Goal: Leave review/rating

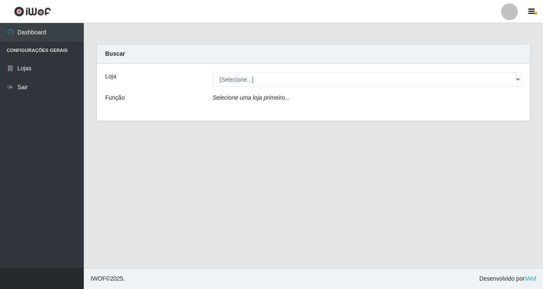
click at [187, 83] on div "Loja" at bounding box center [152, 79] width 107 height 15
click at [205, 78] on div "Loja" at bounding box center [152, 79] width 107 height 15
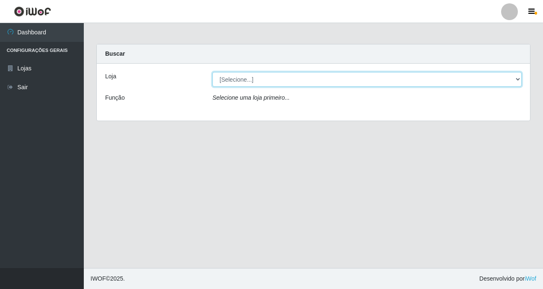
click at [239, 80] on select "[Selecione...] Bemais Supermercados - B9 Bessa" at bounding box center [367, 79] width 309 height 15
select select "410"
click at [213, 72] on select "[Selecione...] Bemais Supermercados - B9 Bessa" at bounding box center [367, 79] width 309 height 15
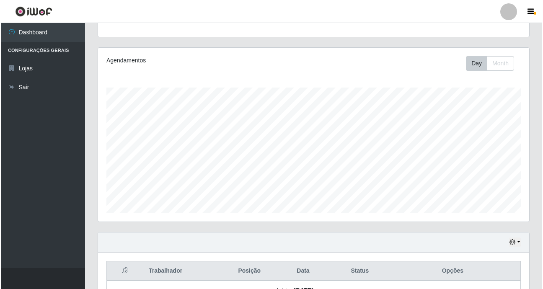
scroll to position [205, 0]
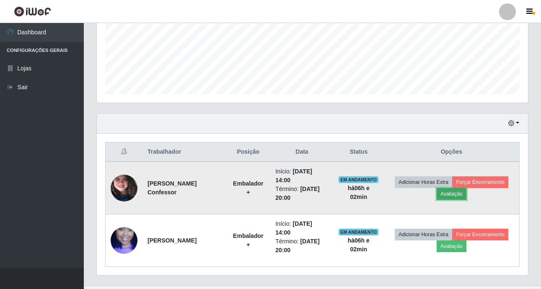
click at [459, 188] on button "Avaliação" at bounding box center [452, 194] width 30 height 12
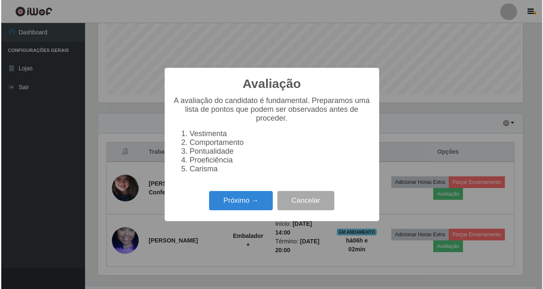
scroll to position [174, 427]
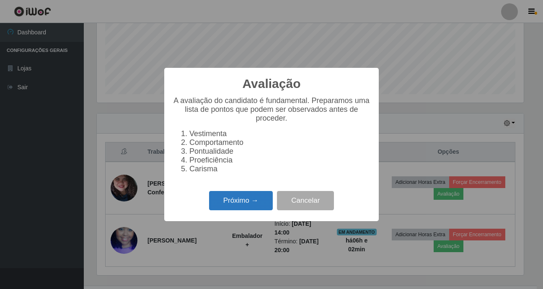
click at [252, 200] on button "Próximo →" at bounding box center [241, 201] width 64 height 20
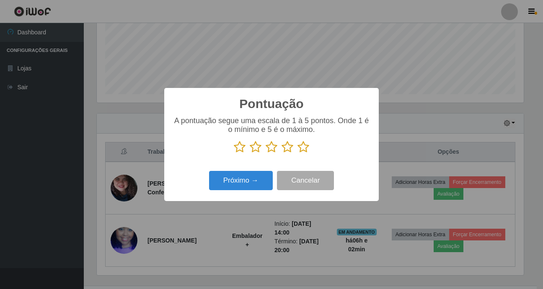
click at [305, 153] on icon at bounding box center [304, 147] width 12 height 13
click at [298, 153] on input "radio" at bounding box center [298, 153] width 0 height 0
click at [249, 182] on button "Próximo →" at bounding box center [241, 181] width 64 height 20
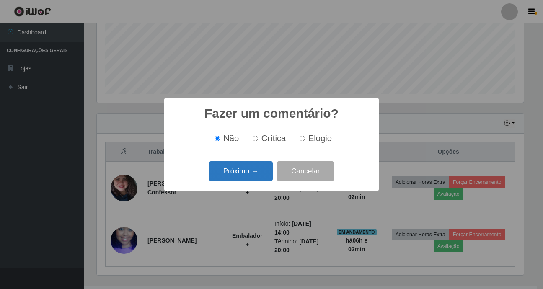
click at [229, 166] on button "Próximo →" at bounding box center [241, 171] width 64 height 20
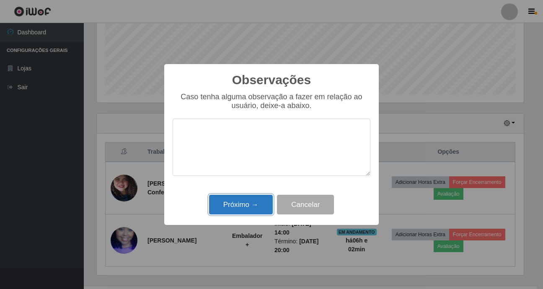
drag, startPoint x: 227, startPoint y: 205, endPoint x: 237, endPoint y: 207, distance: 9.8
click at [228, 205] on button "Próximo →" at bounding box center [241, 205] width 64 height 20
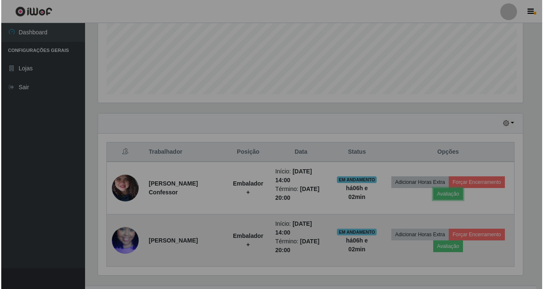
scroll to position [174, 431]
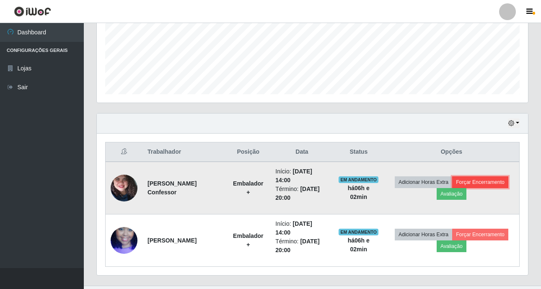
click at [477, 178] on button "Forçar Encerramento" at bounding box center [480, 183] width 56 height 12
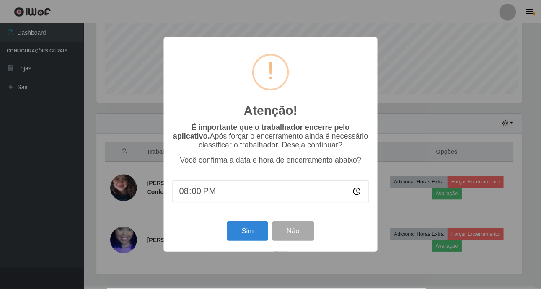
scroll to position [174, 427]
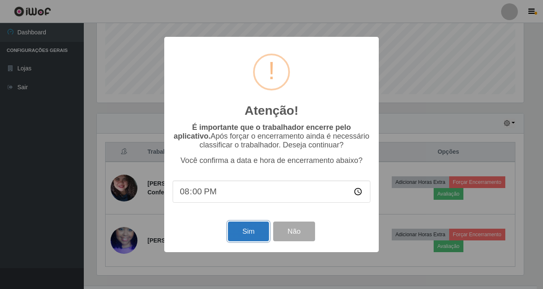
click at [241, 240] on button "Sim" at bounding box center [248, 232] width 41 height 20
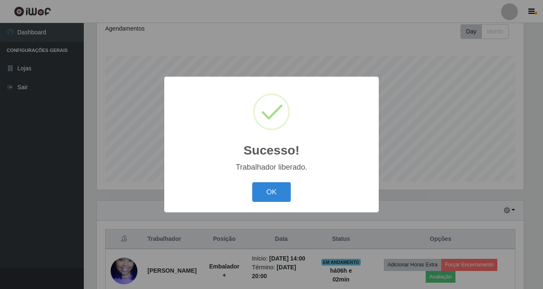
drag, startPoint x: 286, startPoint y: 240, endPoint x: 280, endPoint y: 223, distance: 18.5
click at [286, 239] on div "Sucesso! × Trabalhador liberado. OK Cancel" at bounding box center [271, 144] width 543 height 289
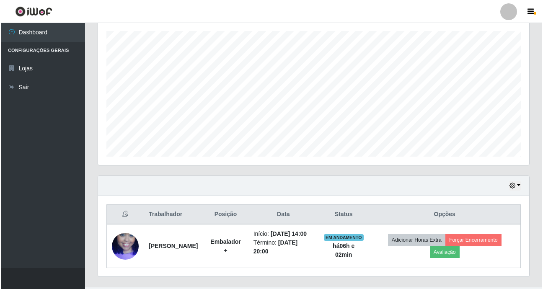
scroll to position [162, 0]
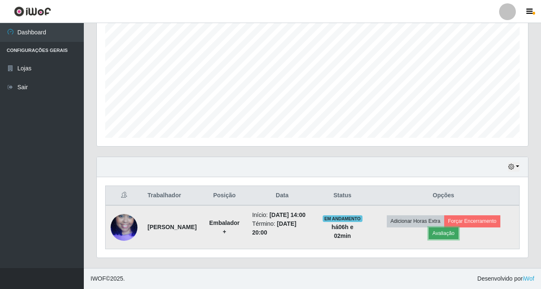
click at [445, 234] on button "Avaliação" at bounding box center [444, 234] width 30 height 12
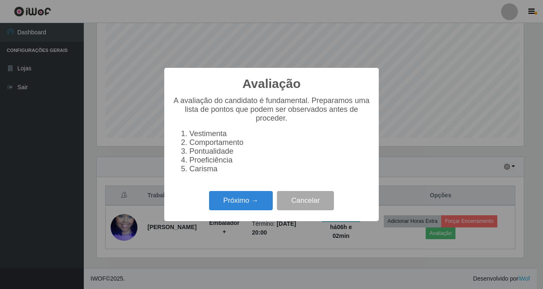
scroll to position [174, 427]
click at [237, 202] on button "Próximo →" at bounding box center [241, 201] width 64 height 20
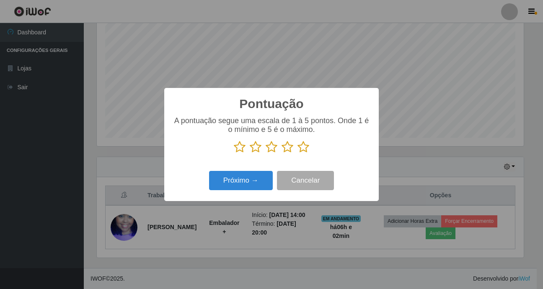
scroll to position [419104, 418851]
click at [301, 148] on icon at bounding box center [304, 147] width 12 height 13
click at [298, 153] on input "radio" at bounding box center [298, 153] width 0 height 0
click at [239, 185] on button "Próximo →" at bounding box center [241, 181] width 64 height 20
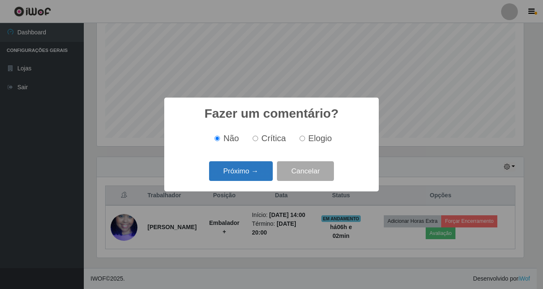
click at [248, 173] on button "Próximo →" at bounding box center [241, 171] width 64 height 20
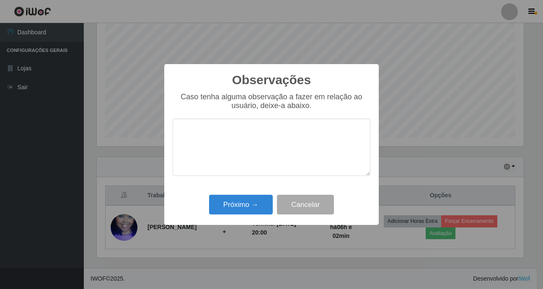
click at [238, 223] on div "Observações × Caso tenha alguma observação a fazer em relação ao usuário, deixe…" at bounding box center [271, 144] width 215 height 161
click at [240, 206] on button "Próximo →" at bounding box center [241, 205] width 64 height 20
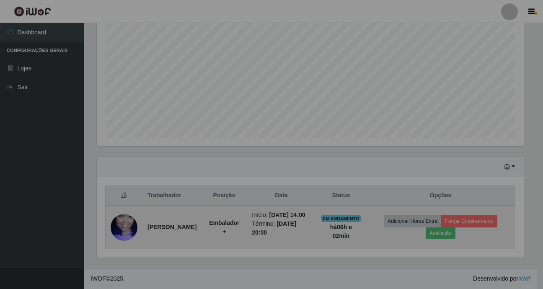
scroll to position [174, 431]
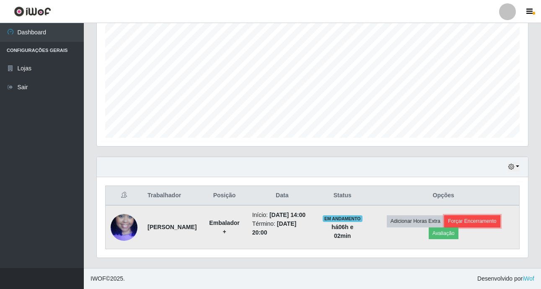
click at [480, 218] on button "Forçar Encerramento" at bounding box center [472, 222] width 56 height 12
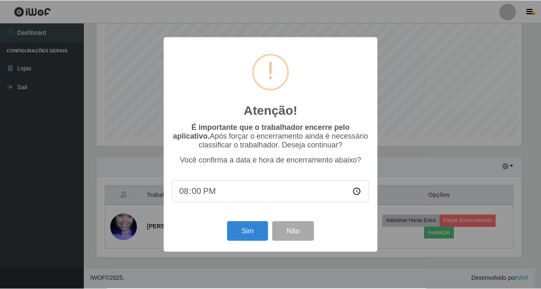
scroll to position [174, 427]
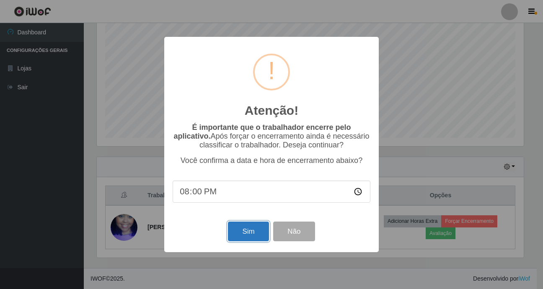
click at [240, 225] on button "Sim" at bounding box center [248, 232] width 41 height 20
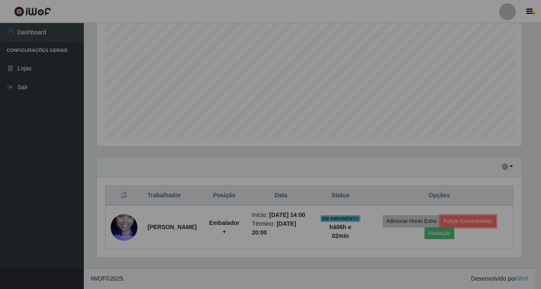
scroll to position [0, 0]
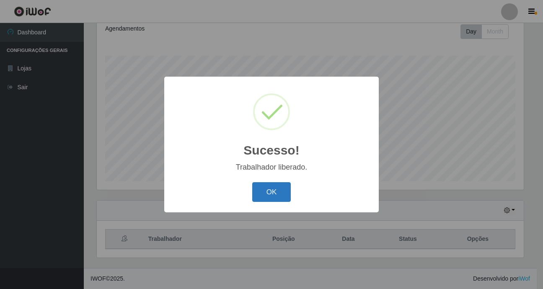
click at [275, 196] on button "OK" at bounding box center [271, 192] width 39 height 20
